Goal: Transaction & Acquisition: Book appointment/travel/reservation

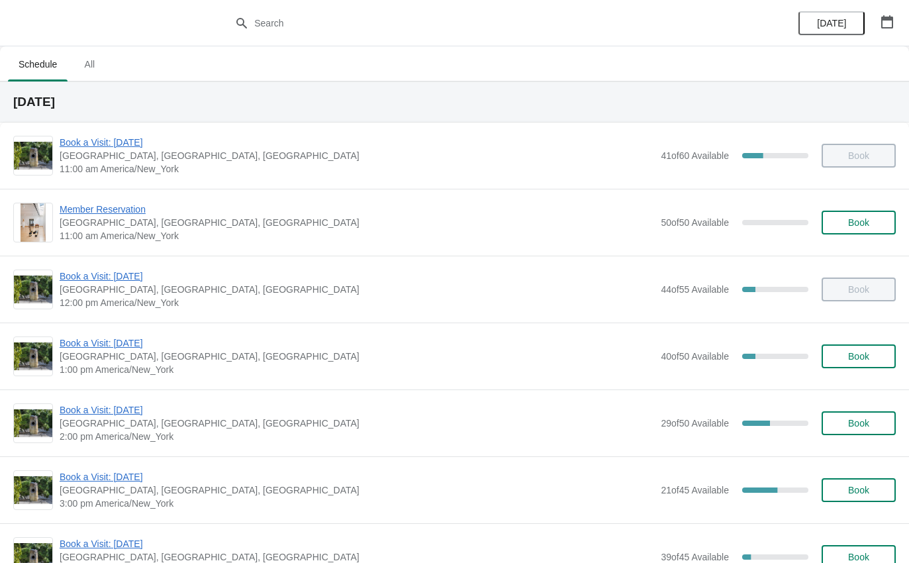
click at [132, 495] on span "[GEOGRAPHIC_DATA], [GEOGRAPHIC_DATA], [GEOGRAPHIC_DATA]" at bounding box center [357, 490] width 595 height 13
click at [133, 482] on span "Book a Visit: [DATE]" at bounding box center [357, 476] width 595 height 13
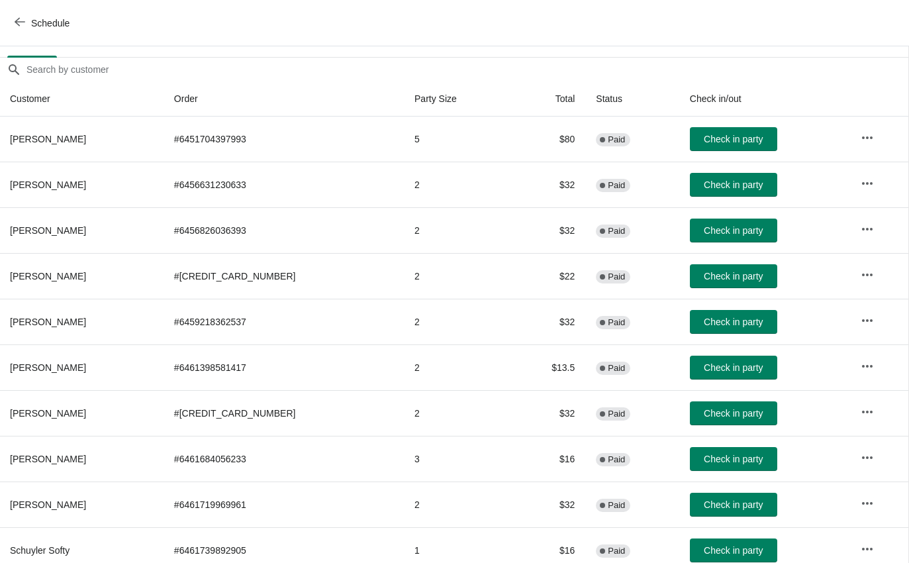
scroll to position [105, 1]
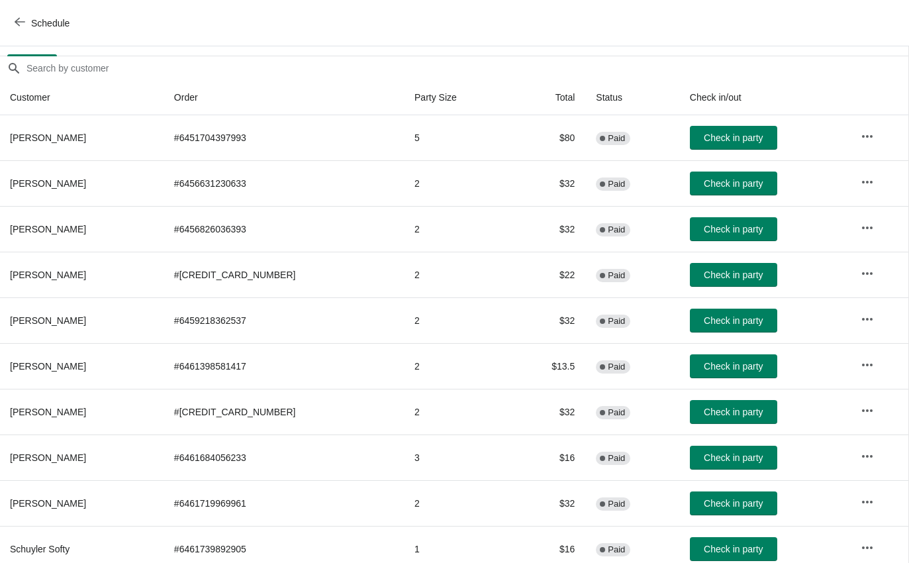
click at [719, 376] on button "Check in party" at bounding box center [733, 366] width 87 height 24
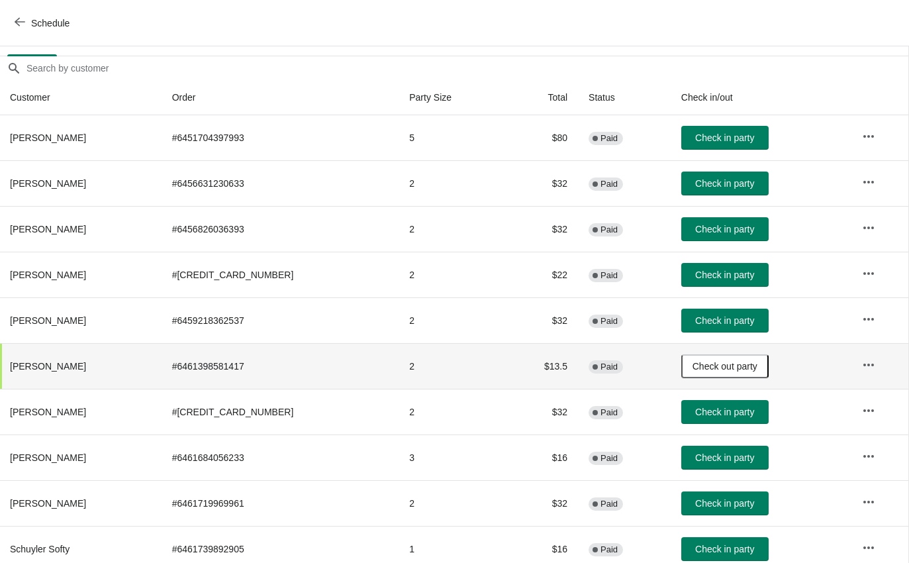
click at [695, 409] on span "Check in party" at bounding box center [724, 412] width 59 height 11
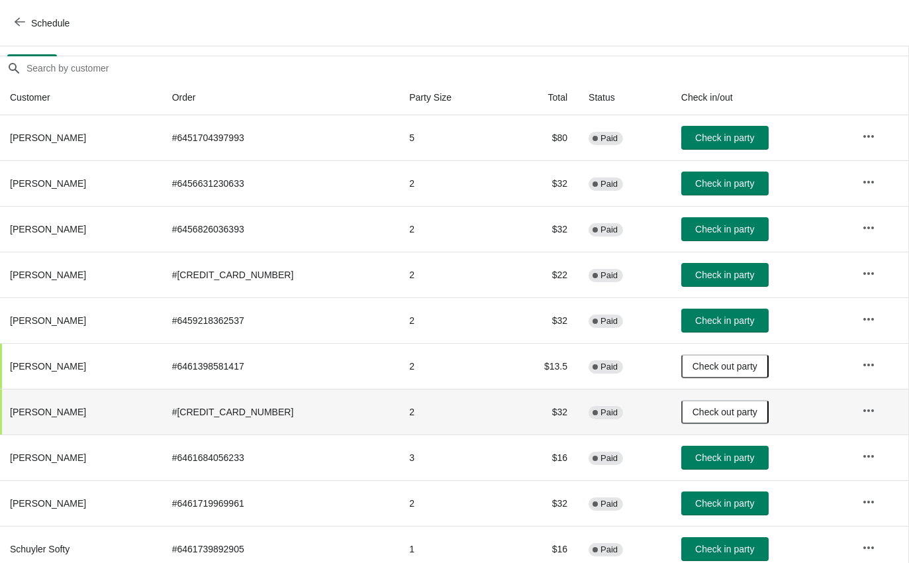
click at [27, 30] on button "Schedule" at bounding box center [44, 23] width 74 height 24
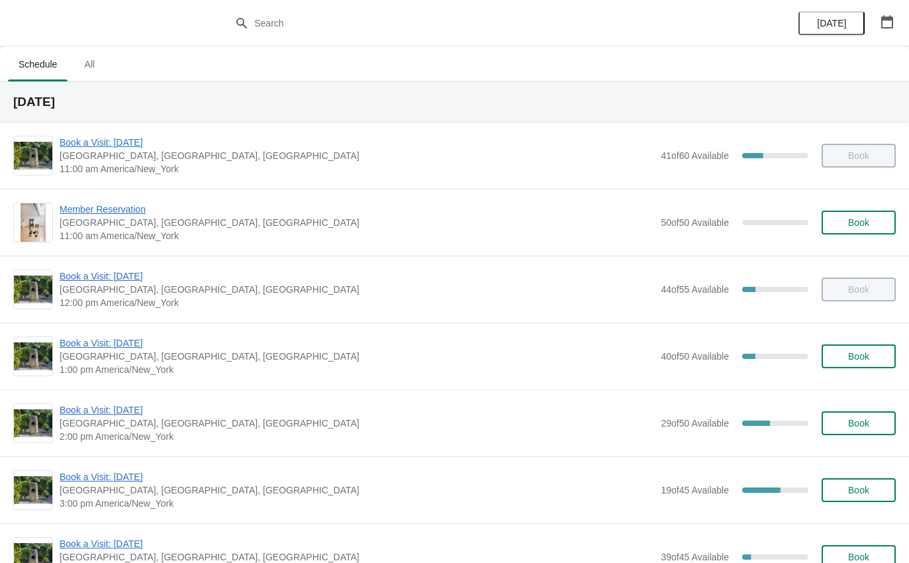
click at [159, 416] on span "Book a Visit: [DATE]" at bounding box center [357, 409] width 595 height 13
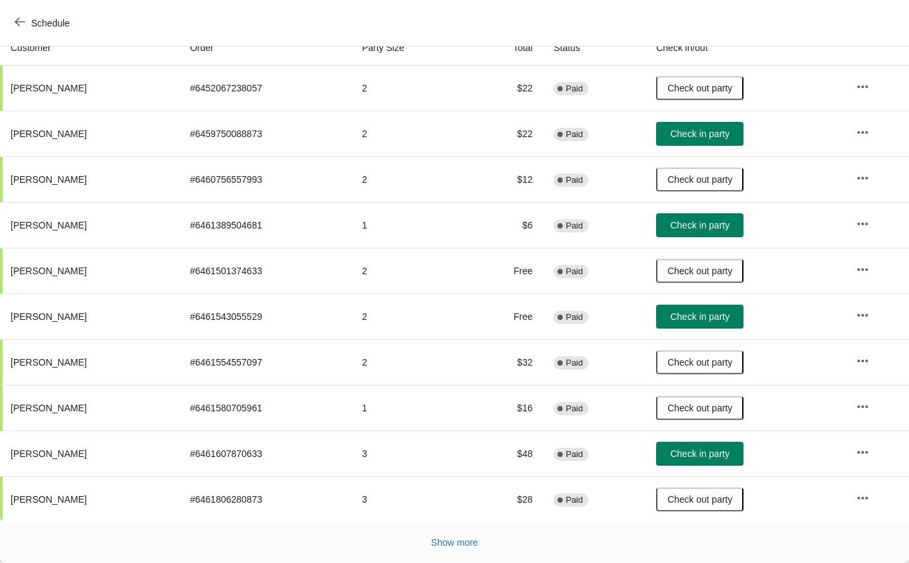
scroll to position [154, 0]
click at [463, 552] on button "Show more" at bounding box center [455, 543] width 58 height 24
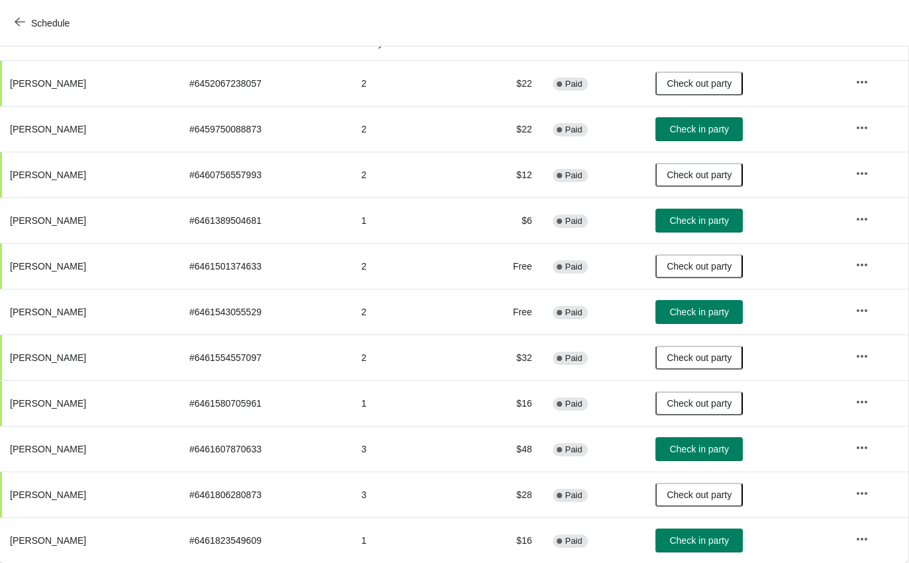
scroll to position [159, 1]
click at [697, 537] on span "Check in party" at bounding box center [699, 540] width 59 height 11
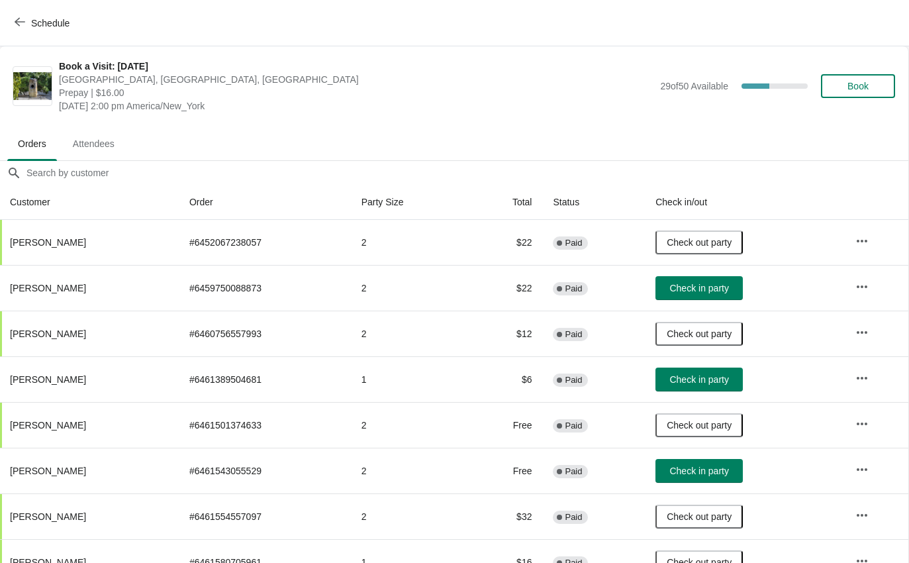
scroll to position [0, 1]
click at [30, 24] on span "Schedule" at bounding box center [43, 23] width 52 height 13
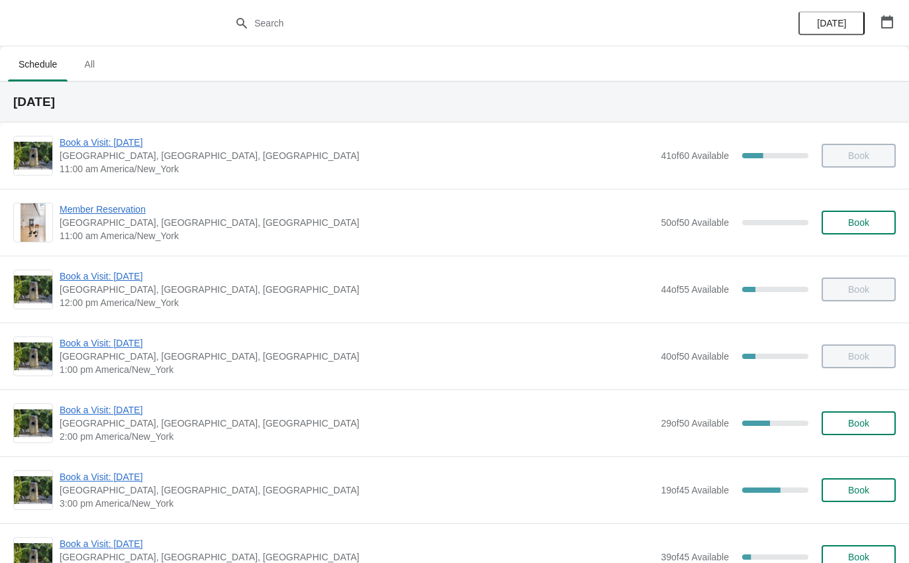
click at [167, 478] on span "Book a Visit: [DATE]" at bounding box center [357, 476] width 595 height 13
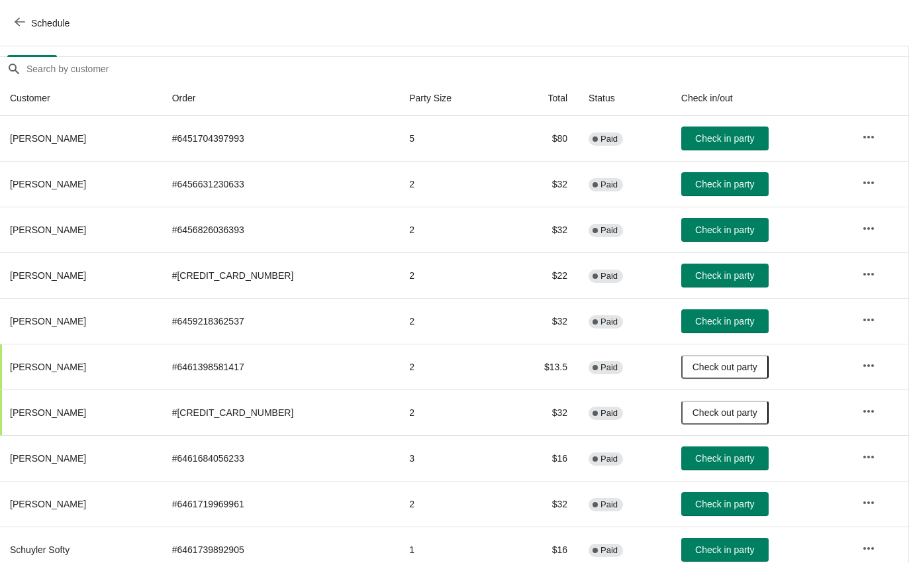
scroll to position [105, 1]
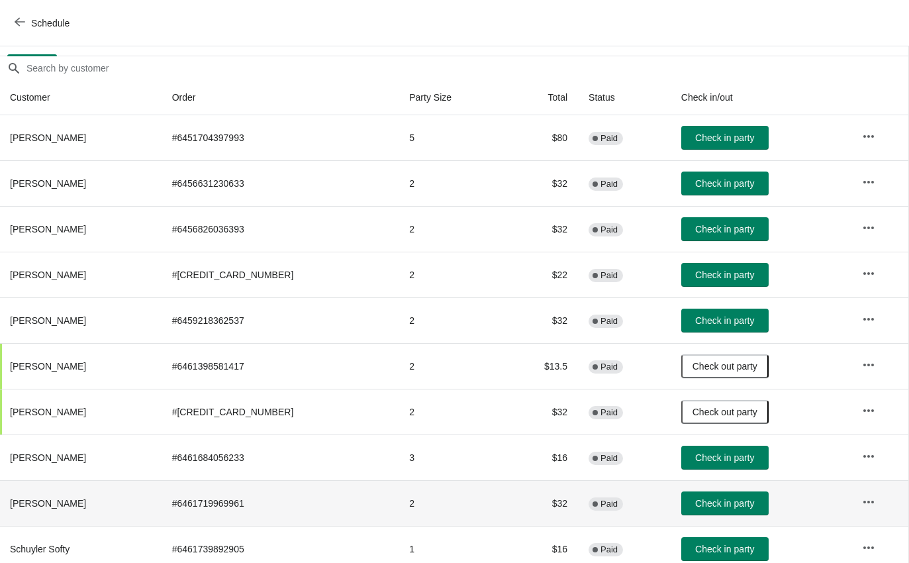
click at [699, 525] on td "Check in party" at bounding box center [761, 503] width 181 height 46
click at [697, 513] on button "Check in party" at bounding box center [725, 503] width 87 height 24
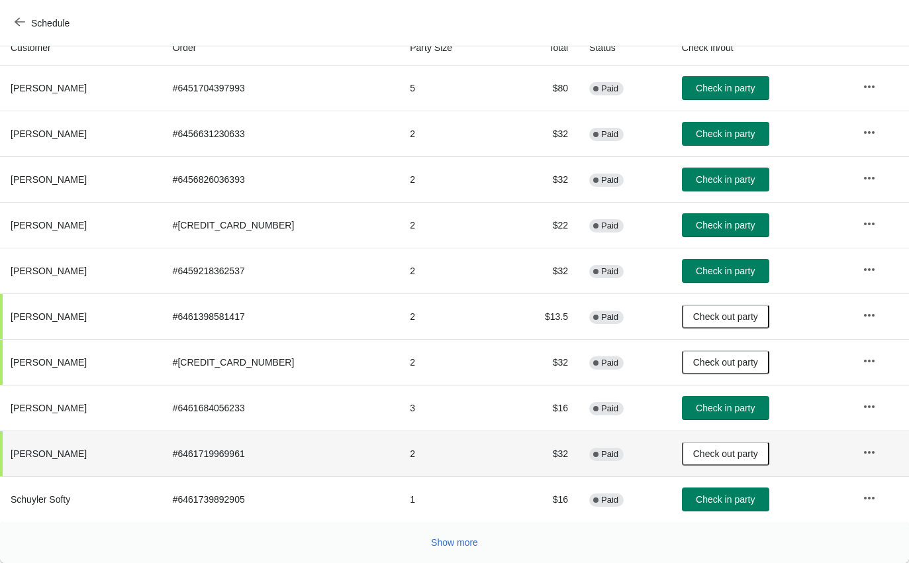
scroll to position [154, 0]
click at [722, 407] on span "Check in party" at bounding box center [725, 408] width 59 height 11
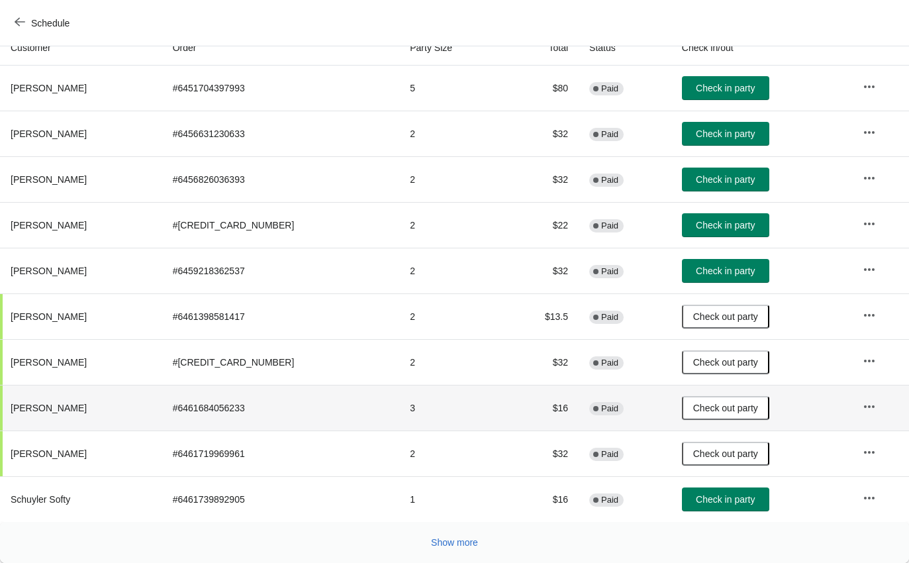
click at [465, 540] on span "Show more" at bounding box center [454, 542] width 47 height 11
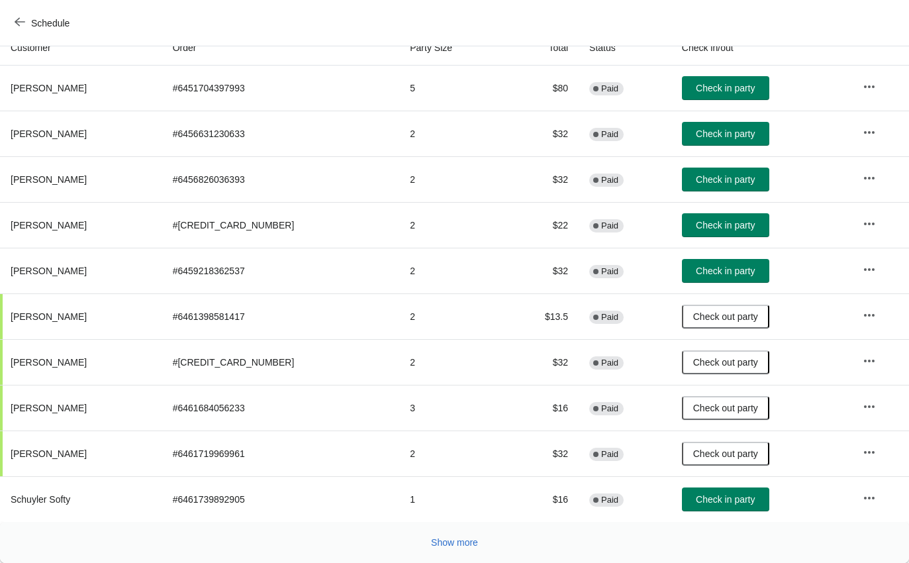
click at [735, 255] on td "Check in party" at bounding box center [762, 271] width 181 height 46
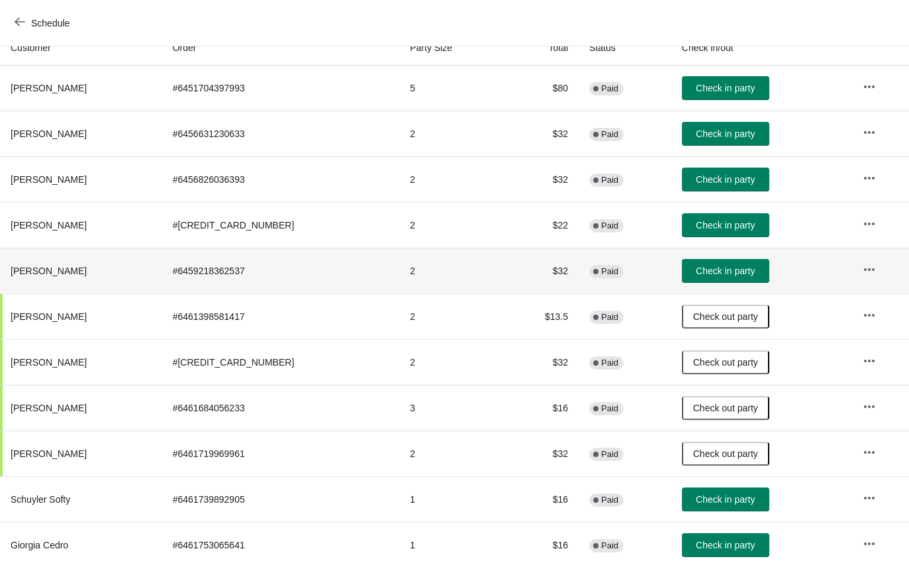
click at [717, 268] on span "Check in party" at bounding box center [725, 271] width 59 height 11
click at [684, 509] on button "Check in party" at bounding box center [725, 499] width 87 height 24
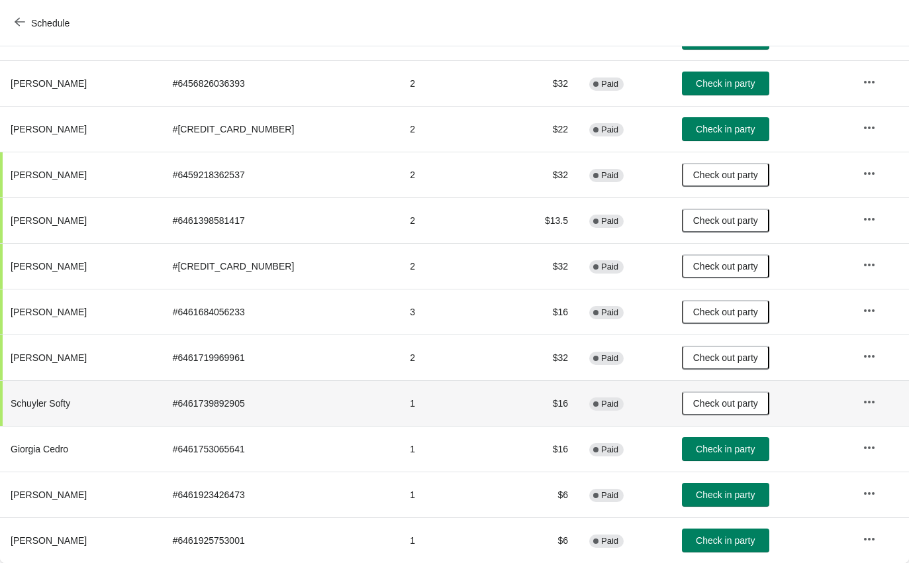
scroll to position [250, 0]
click at [729, 501] on button "Check in party" at bounding box center [725, 495] width 87 height 24
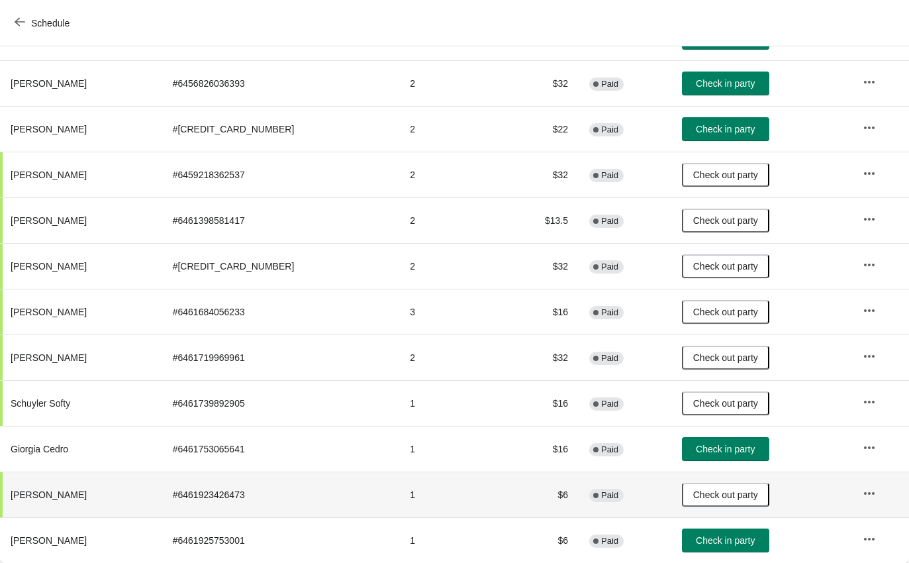
click at [723, 536] on span "Check in party" at bounding box center [725, 540] width 59 height 11
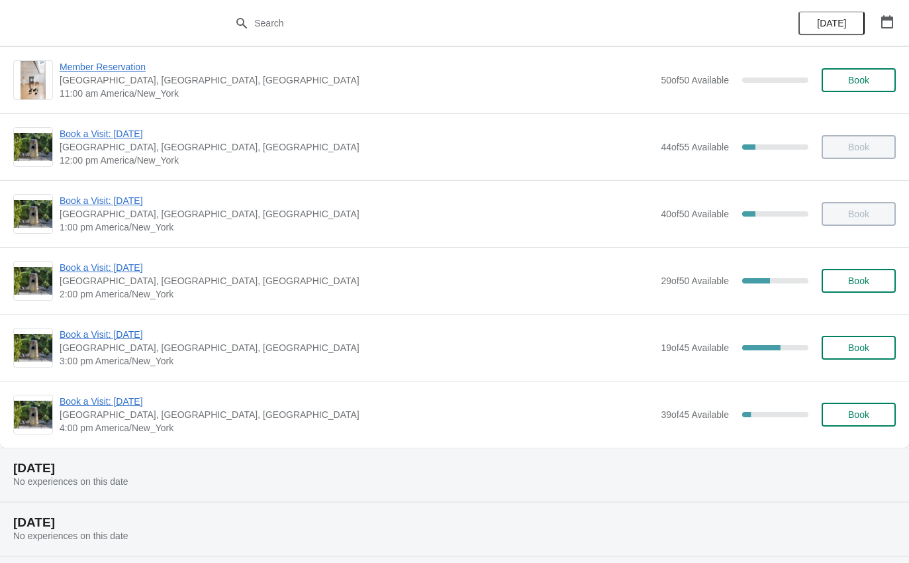
scroll to position [146, 0]
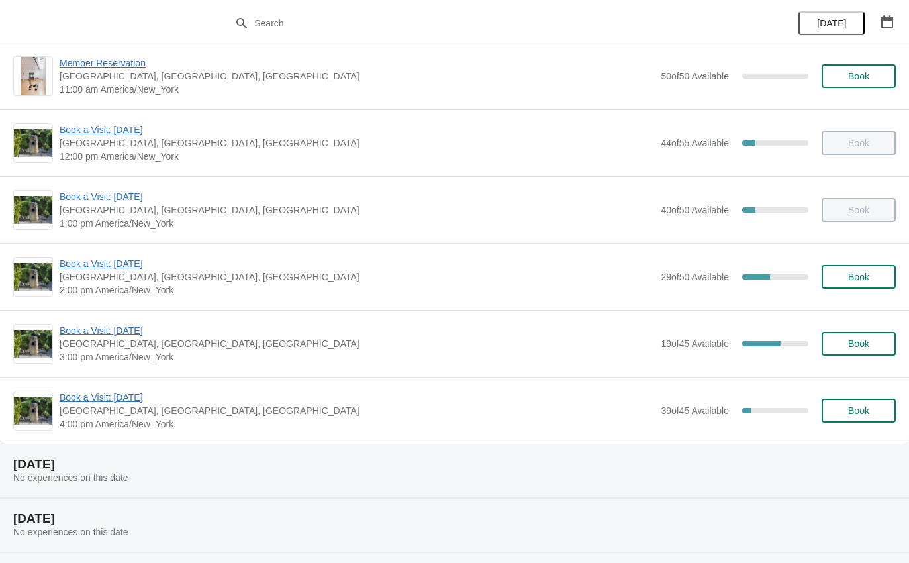
click at [89, 332] on span "Book a Visit: [DATE]" at bounding box center [357, 330] width 595 height 13
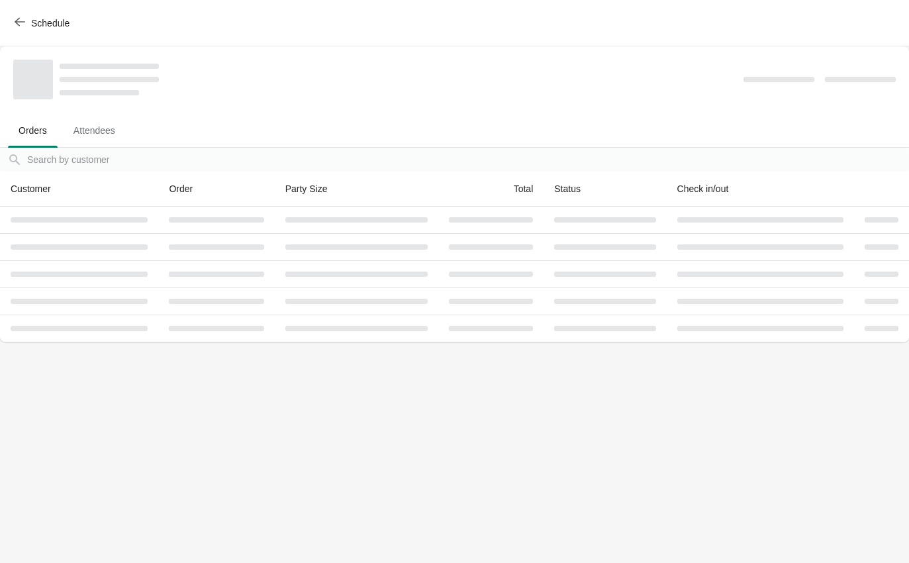
scroll to position [0, 0]
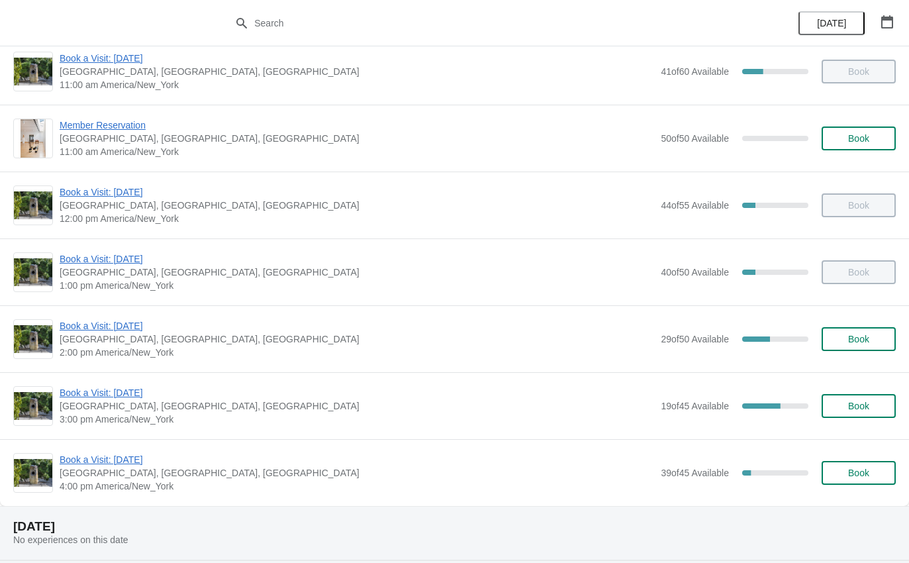
scroll to position [87, 0]
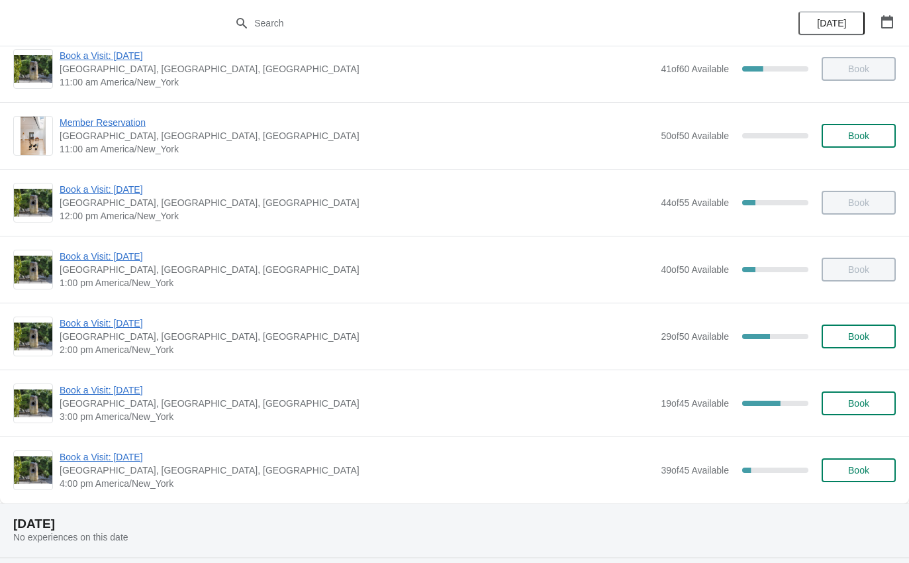
click at [115, 327] on span "Book a Visit: [DATE]" at bounding box center [357, 323] width 595 height 13
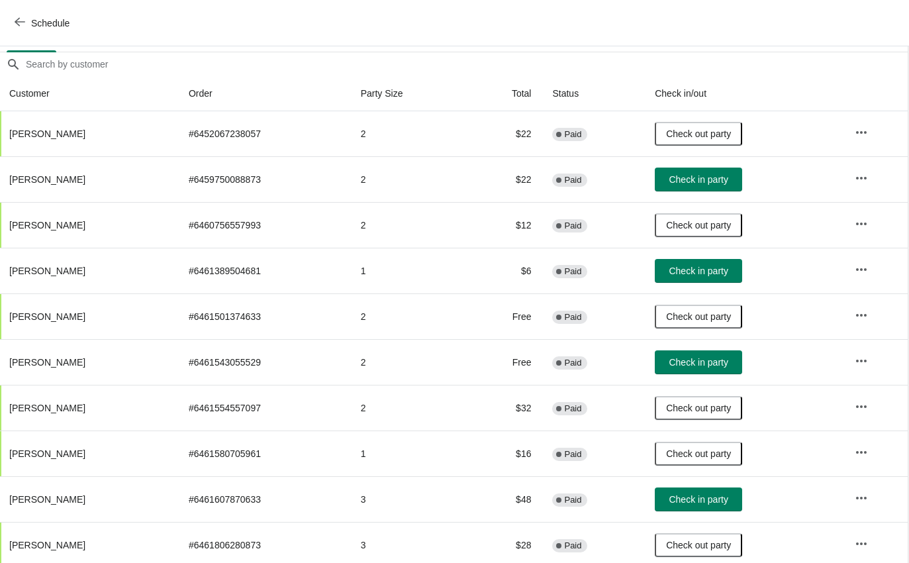
scroll to position [127, -3]
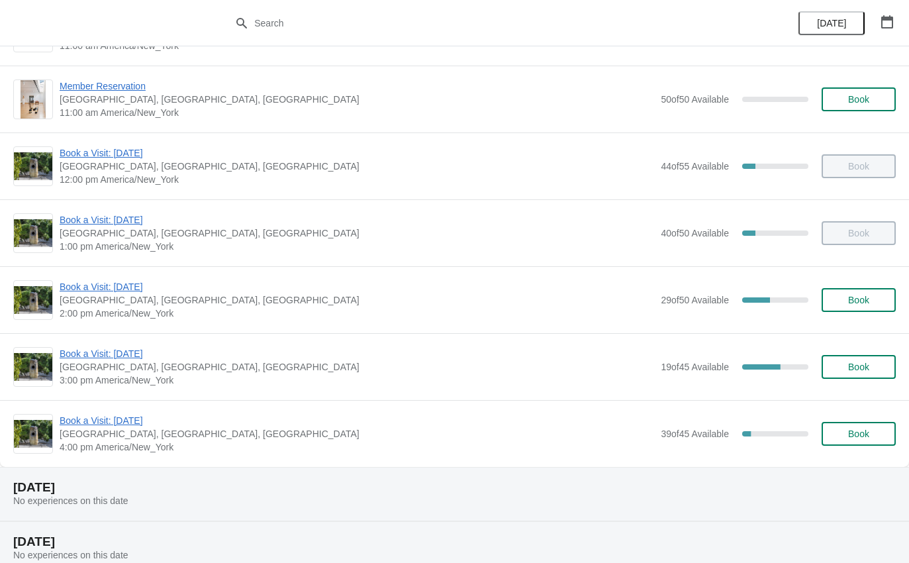
scroll to position [131, 0]
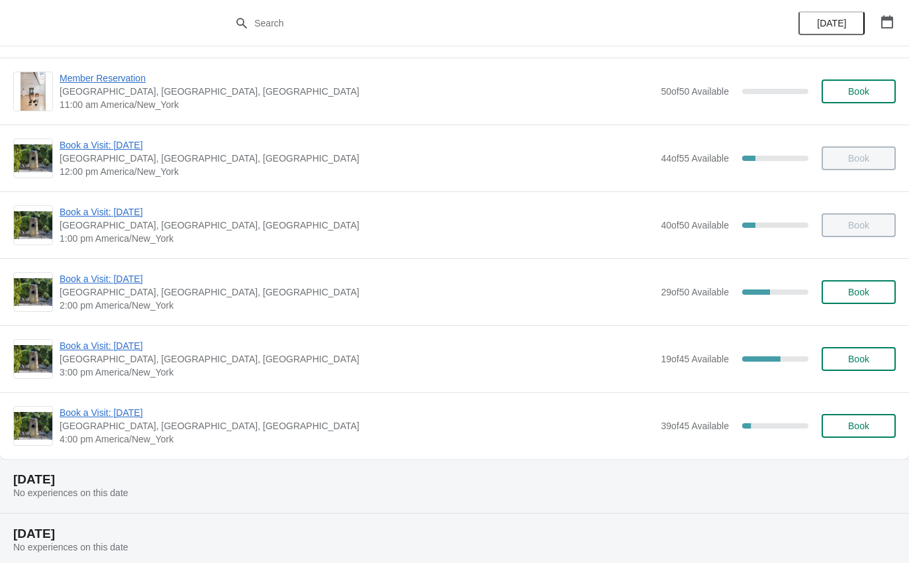
click at [86, 272] on span "Book a Visit: [DATE]" at bounding box center [357, 278] width 595 height 13
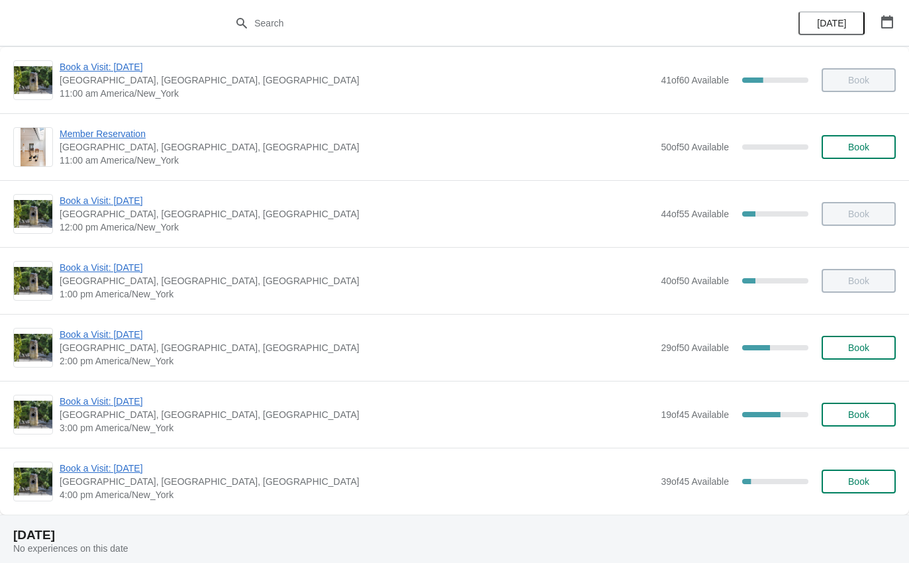
scroll to position [77, 0]
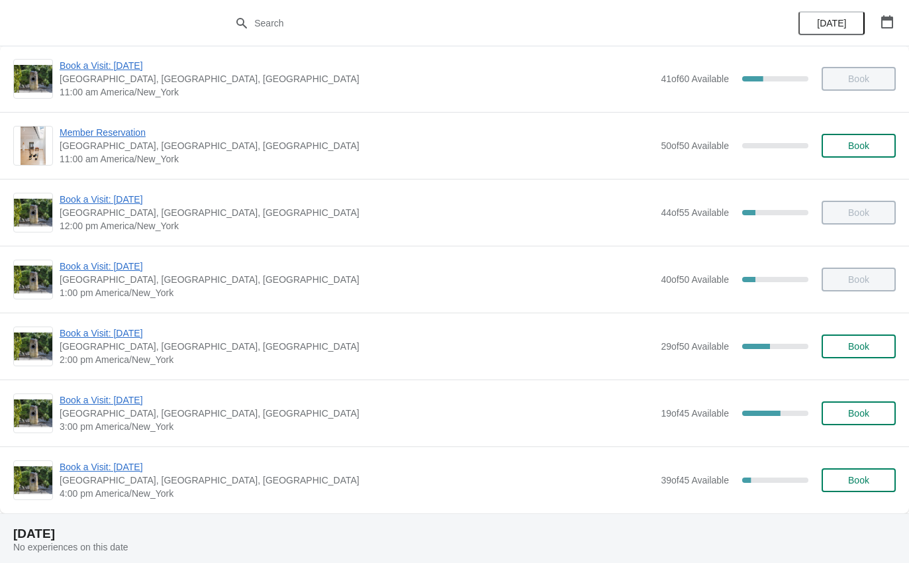
click at [87, 399] on span "Book a Visit: [DATE]" at bounding box center [357, 399] width 595 height 13
